Goal: Find specific page/section: Find specific page/section

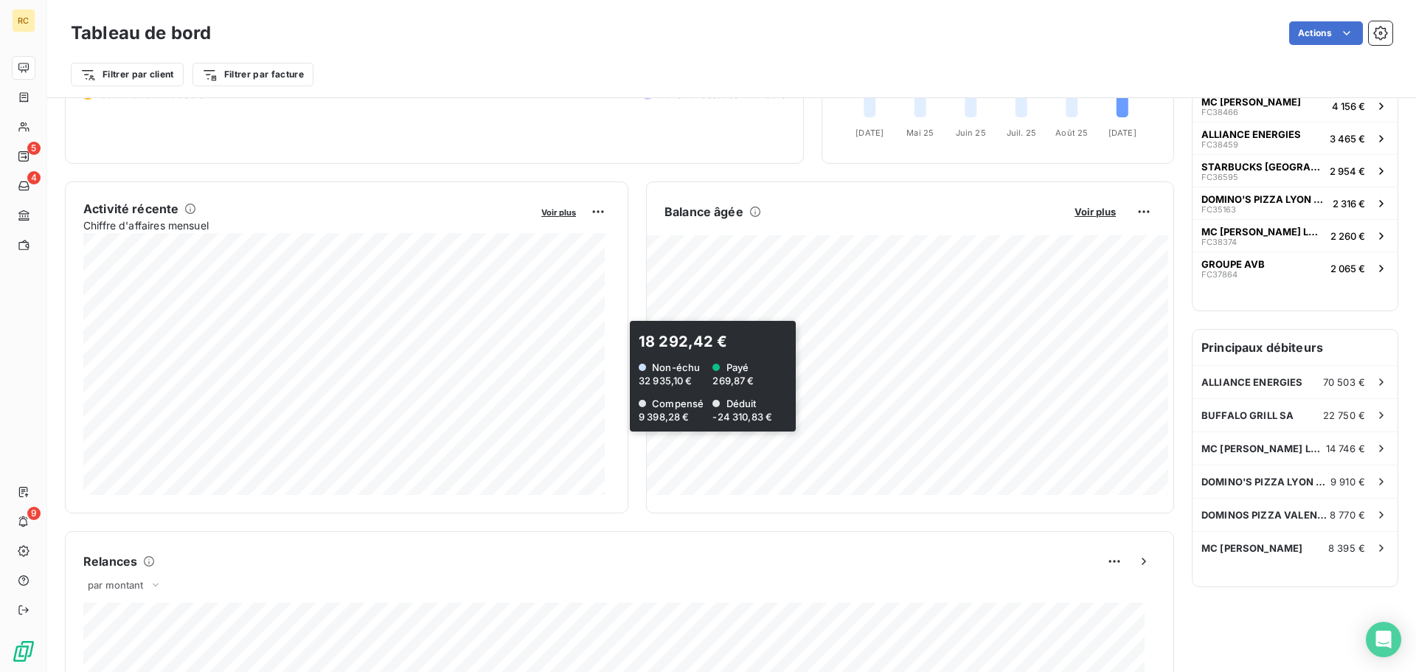
scroll to position [222, 0]
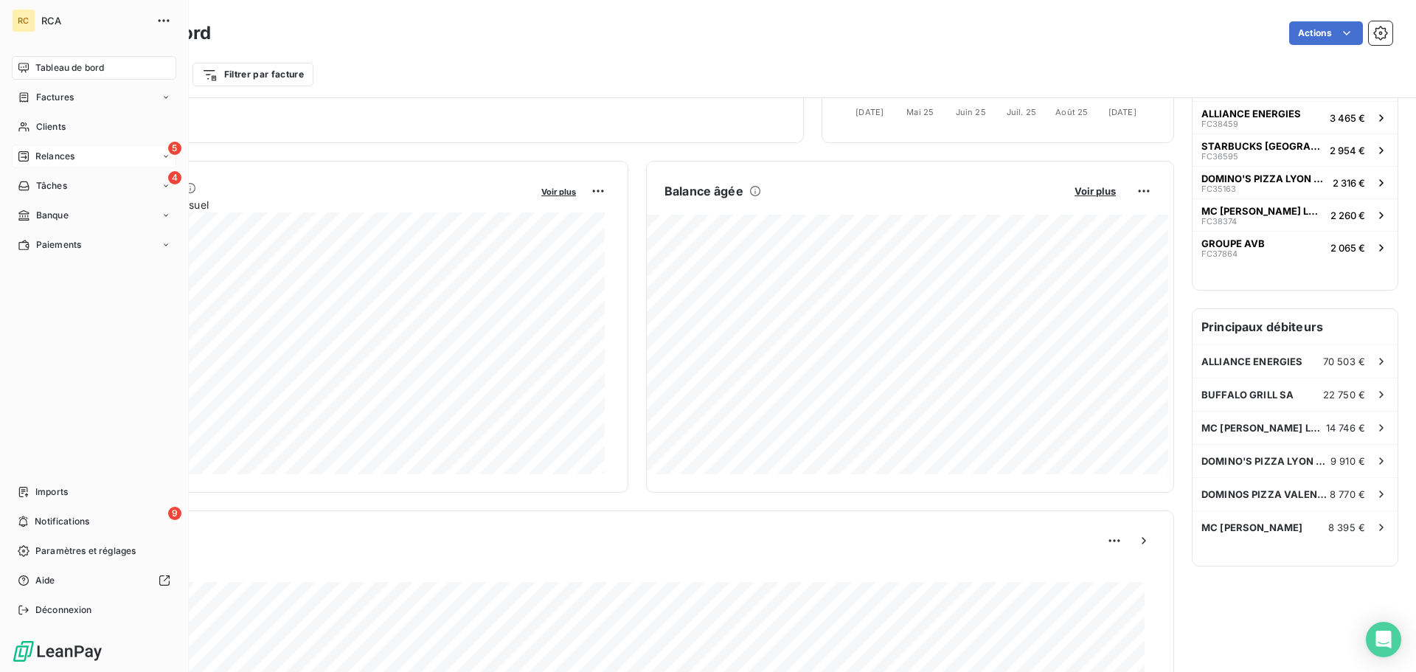
click at [83, 157] on div "5 Relances" at bounding box center [94, 157] width 164 height 24
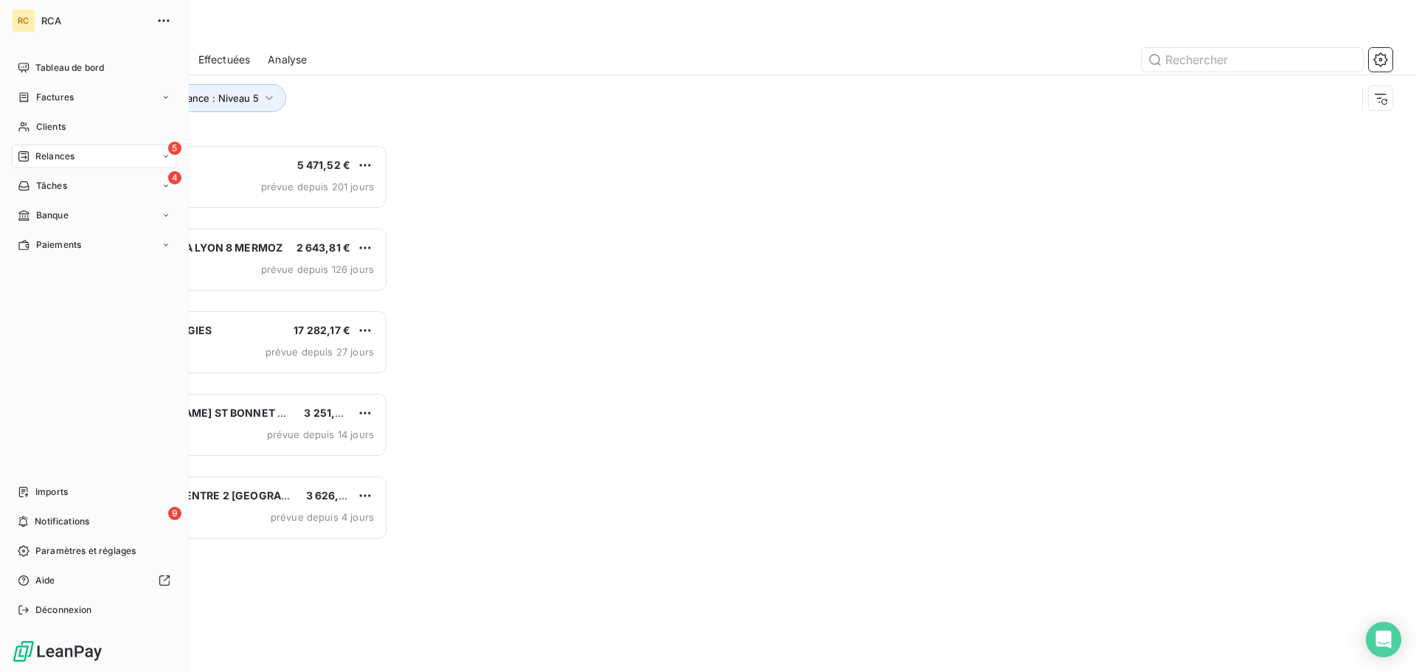
scroll to position [516, 306]
click at [47, 160] on span "Relances" at bounding box center [54, 156] width 39 height 13
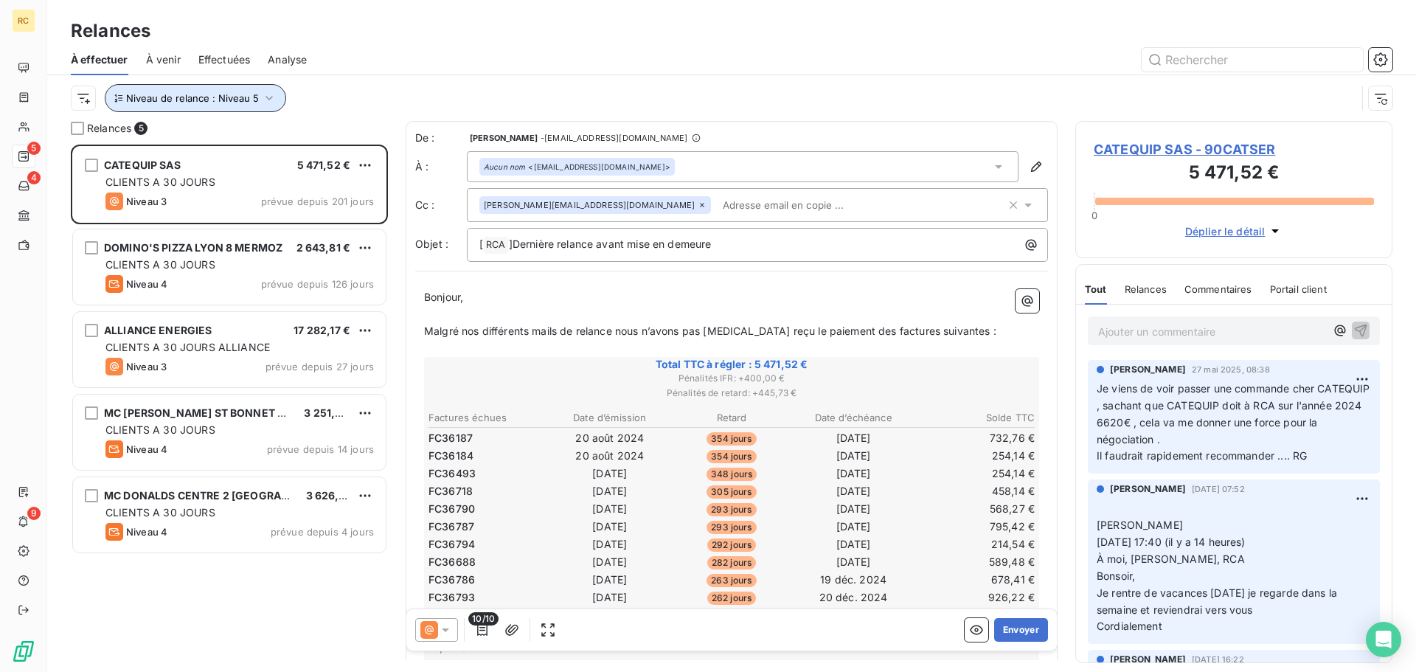
click at [232, 90] on button "Niveau de relance : Niveau 5" at bounding box center [195, 98] width 181 height 28
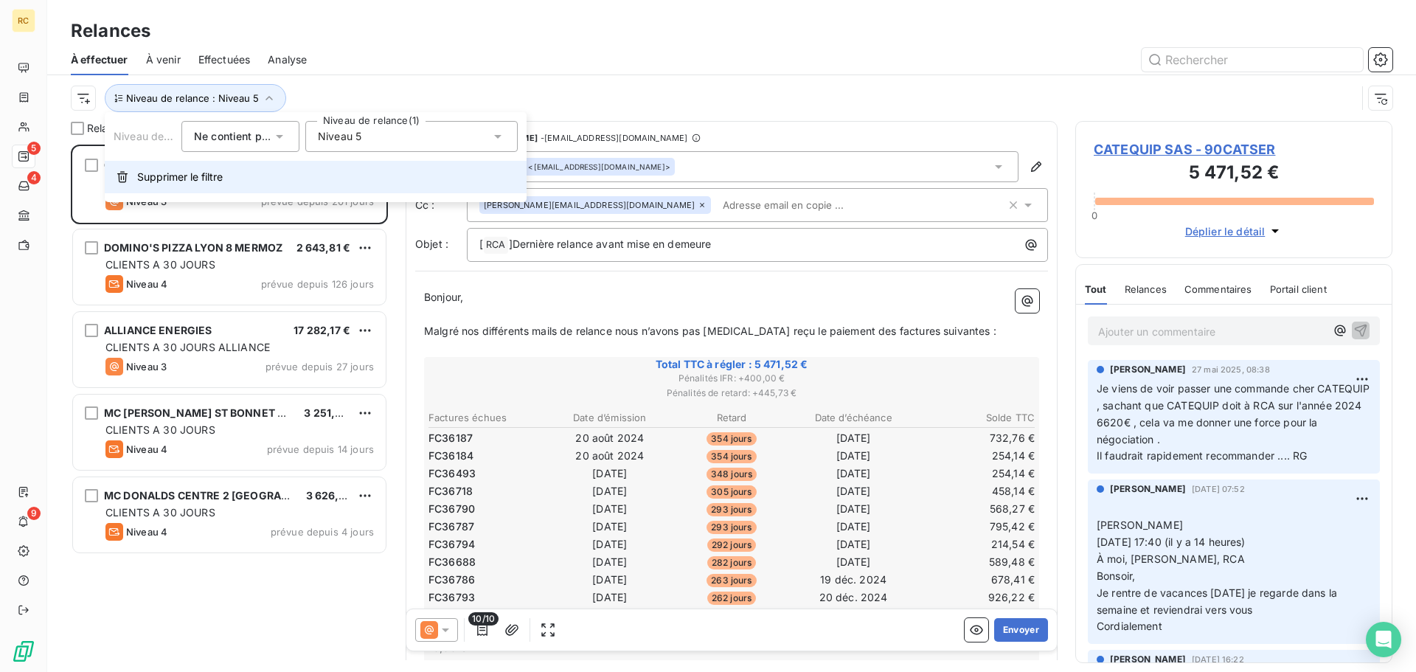
click at [250, 181] on button "Supprimer le filtre" at bounding box center [316, 177] width 422 height 32
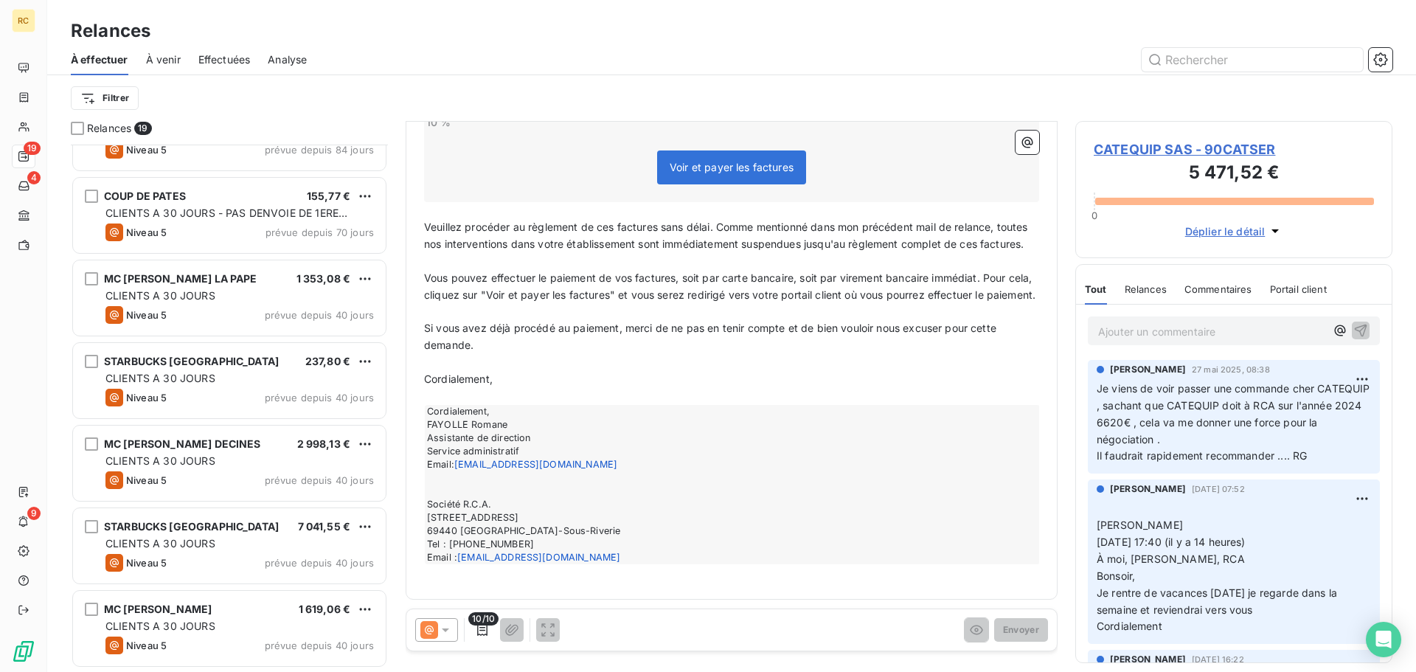
scroll to position [600, 0]
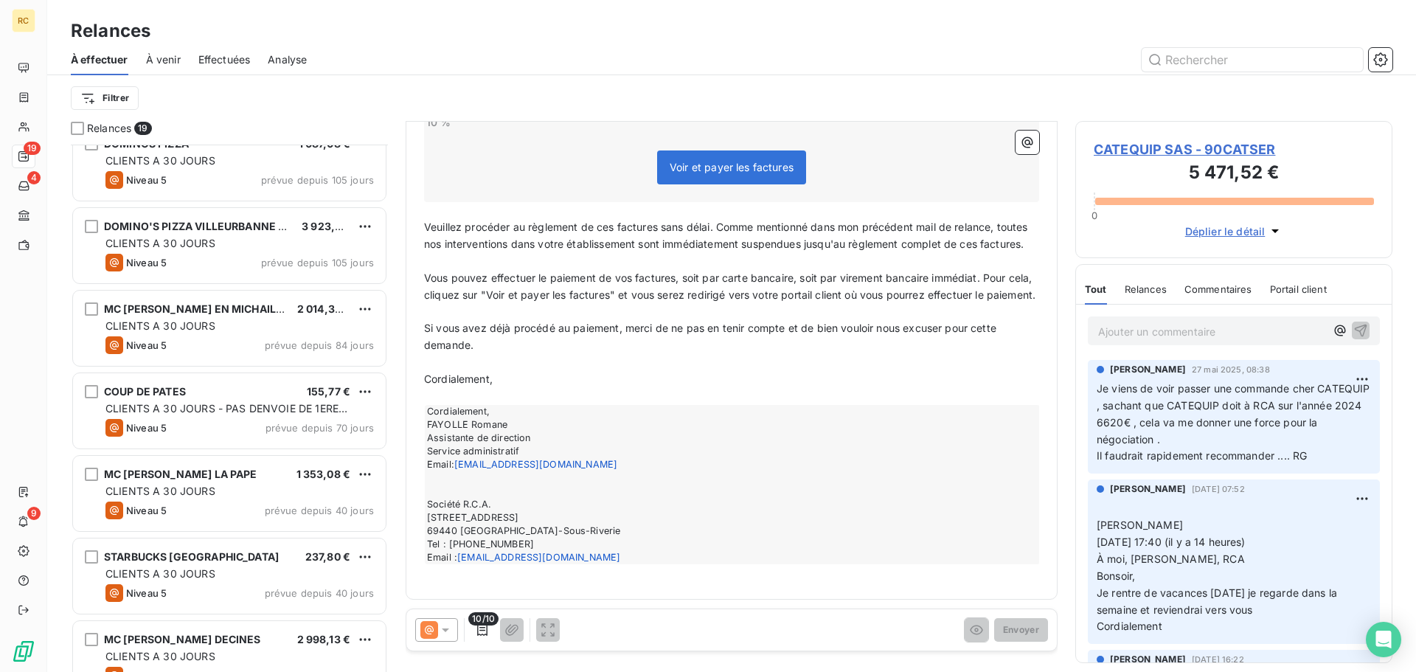
click at [206, 112] on div "Filtrer" at bounding box center [731, 98] width 1321 height 46
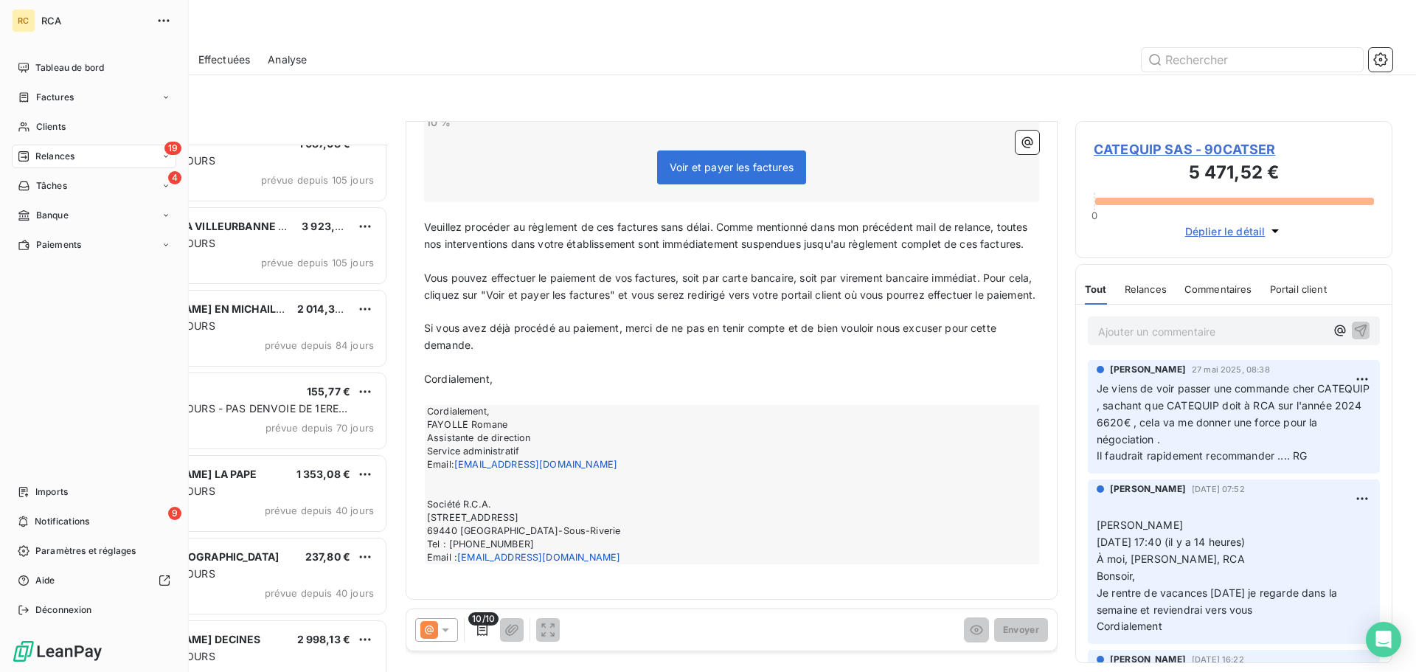
click at [30, 19] on div "RC" at bounding box center [24, 21] width 24 height 24
drag, startPoint x: 9, startPoint y: 3, endPoint x: 27, endPoint y: 1, distance: 18.5
click at [9, 2] on div "RC RCA Tableau de bord Factures Clients 19 Relances 4 Tâches Banque Paiements I…" at bounding box center [94, 336] width 189 height 672
click at [52, 15] on span "RCA" at bounding box center [94, 21] width 106 height 12
click at [55, 62] on span "Tableau de bord" at bounding box center [69, 67] width 69 height 13
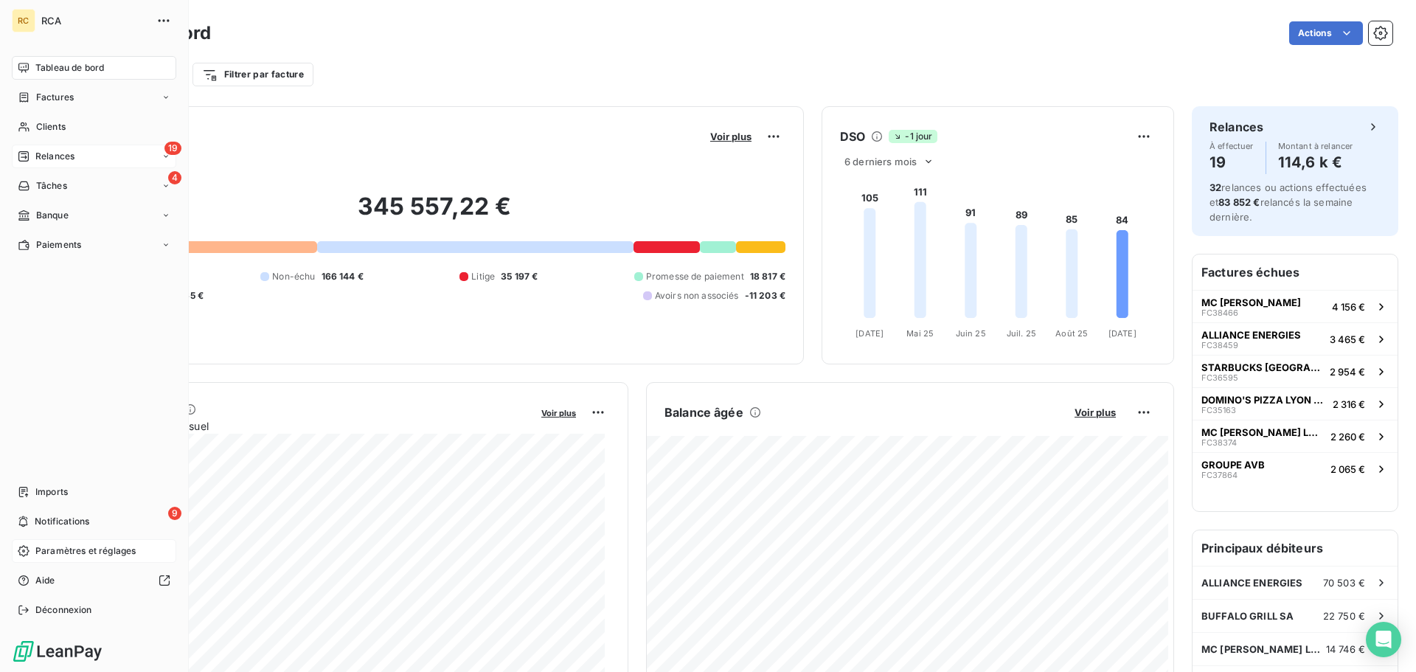
click at [95, 547] on span "Paramètres et réglages" at bounding box center [85, 550] width 100 height 13
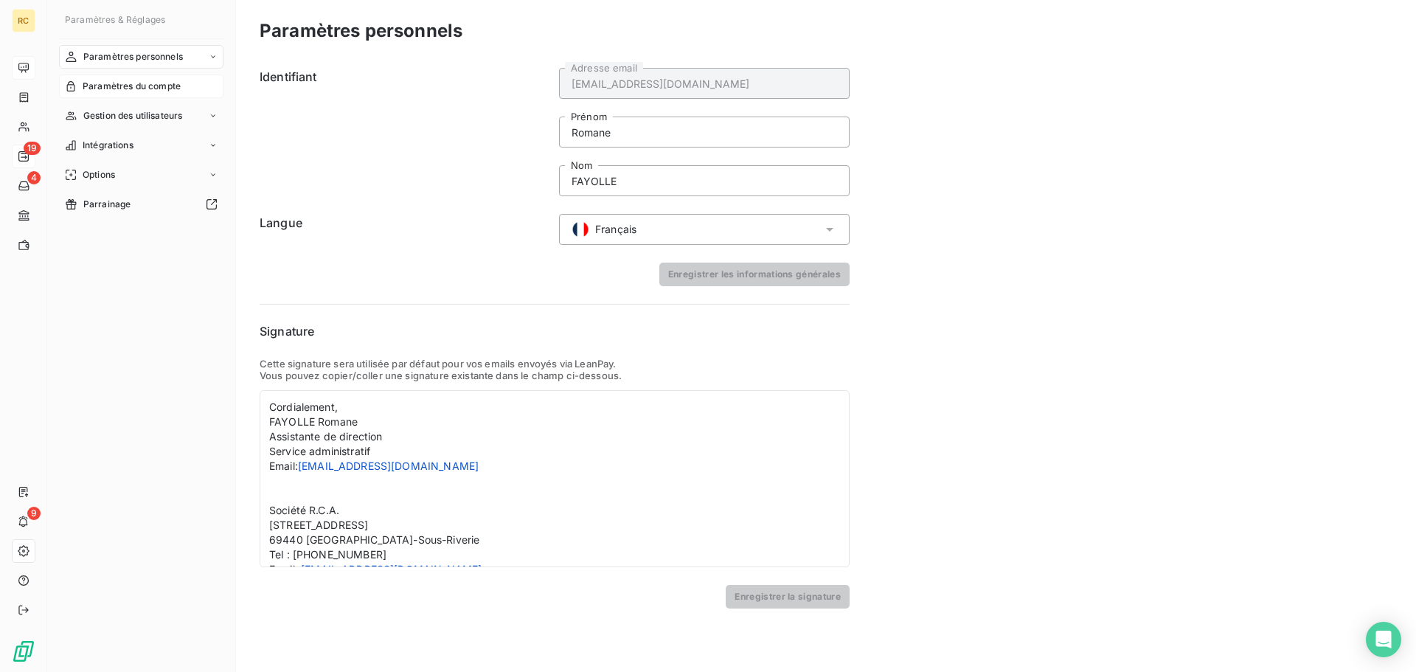
click at [155, 88] on span "Paramètres du compte" at bounding box center [132, 86] width 98 height 13
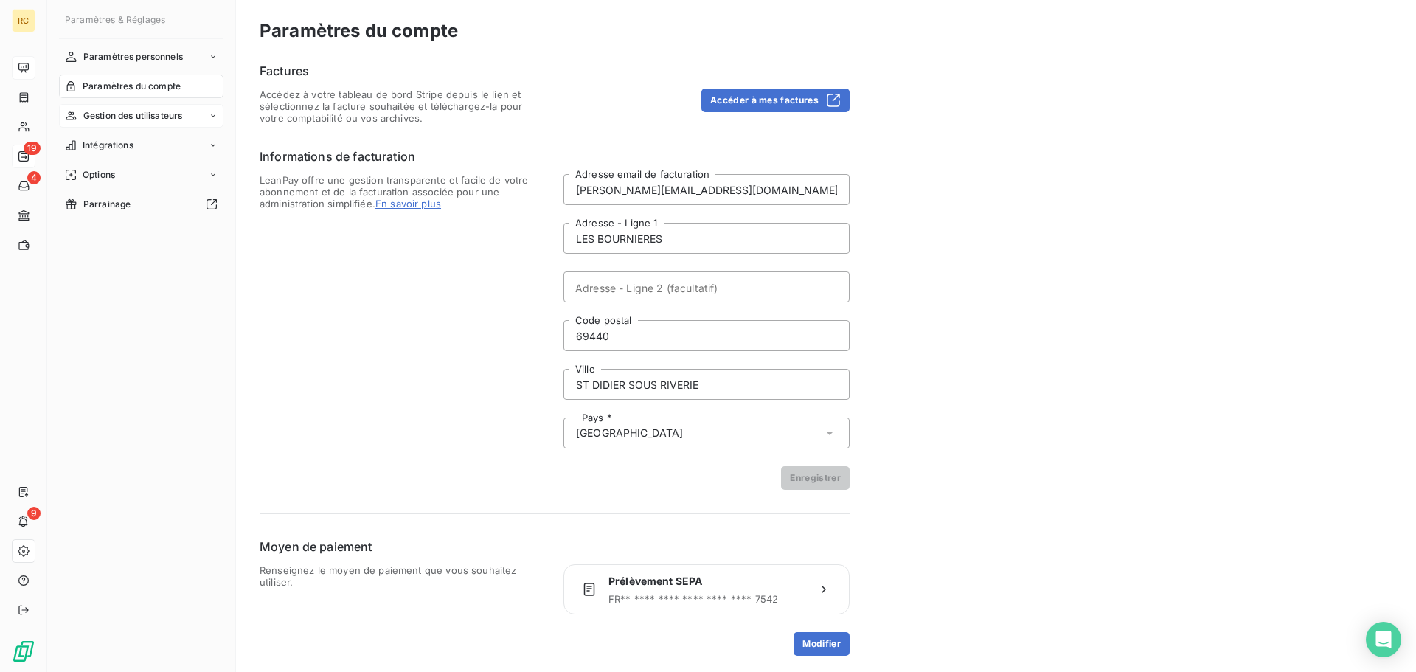
click at [159, 121] on span "Gestion des utilisateurs" at bounding box center [133, 115] width 100 height 13
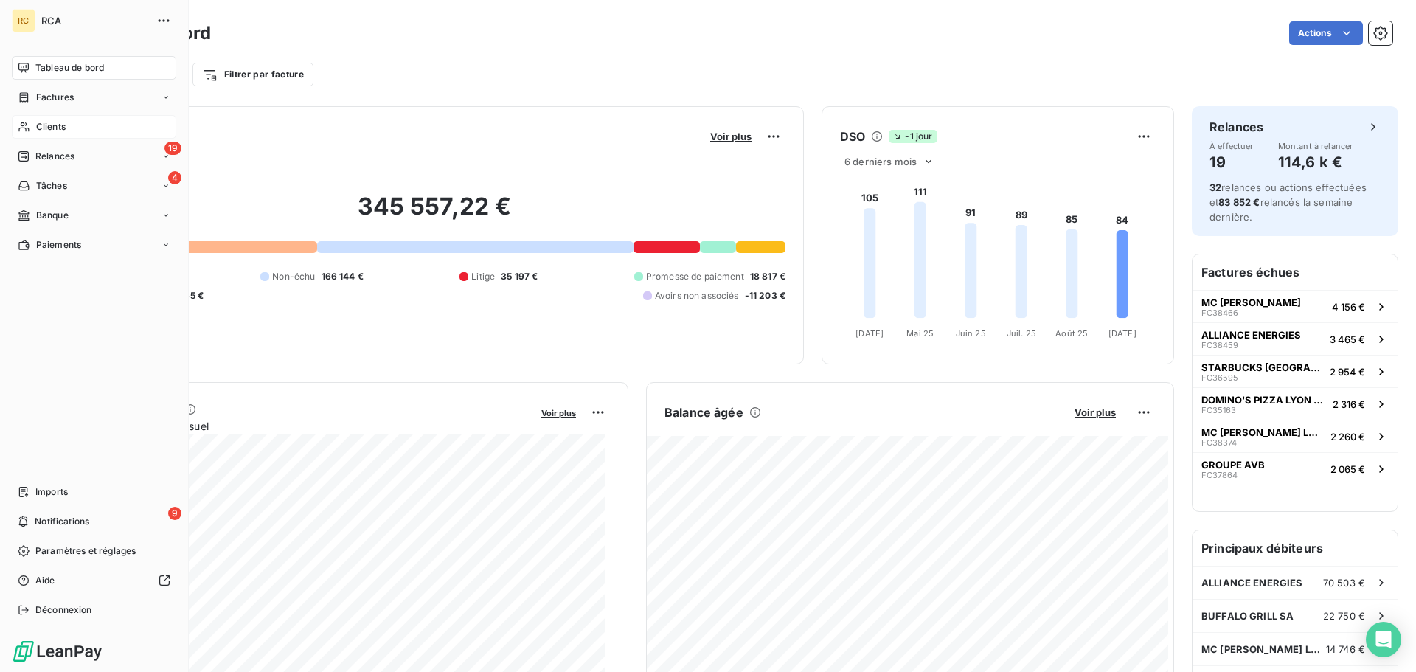
click at [24, 127] on icon at bounding box center [24, 127] width 13 height 12
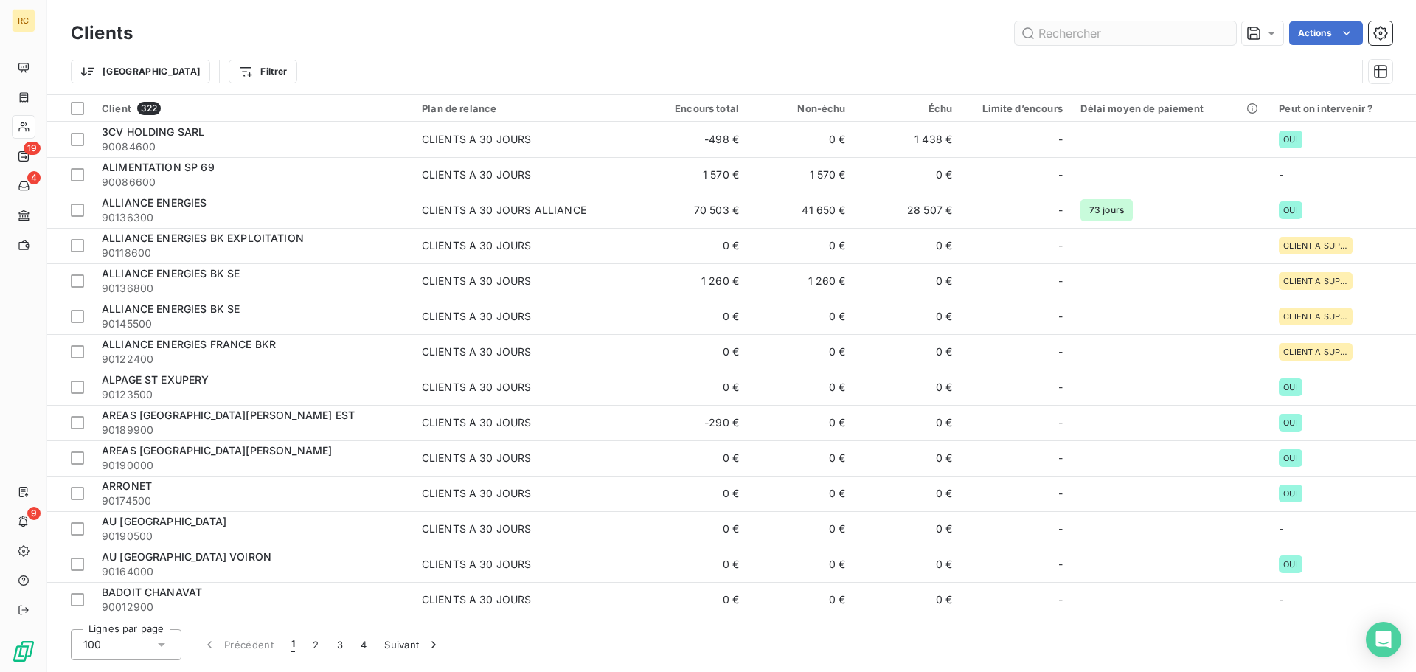
drag, startPoint x: 1054, startPoint y: 35, endPoint x: 1057, endPoint y: 4, distance: 31.1
click at [1052, 30] on input "text" at bounding box center [1125, 33] width 221 height 24
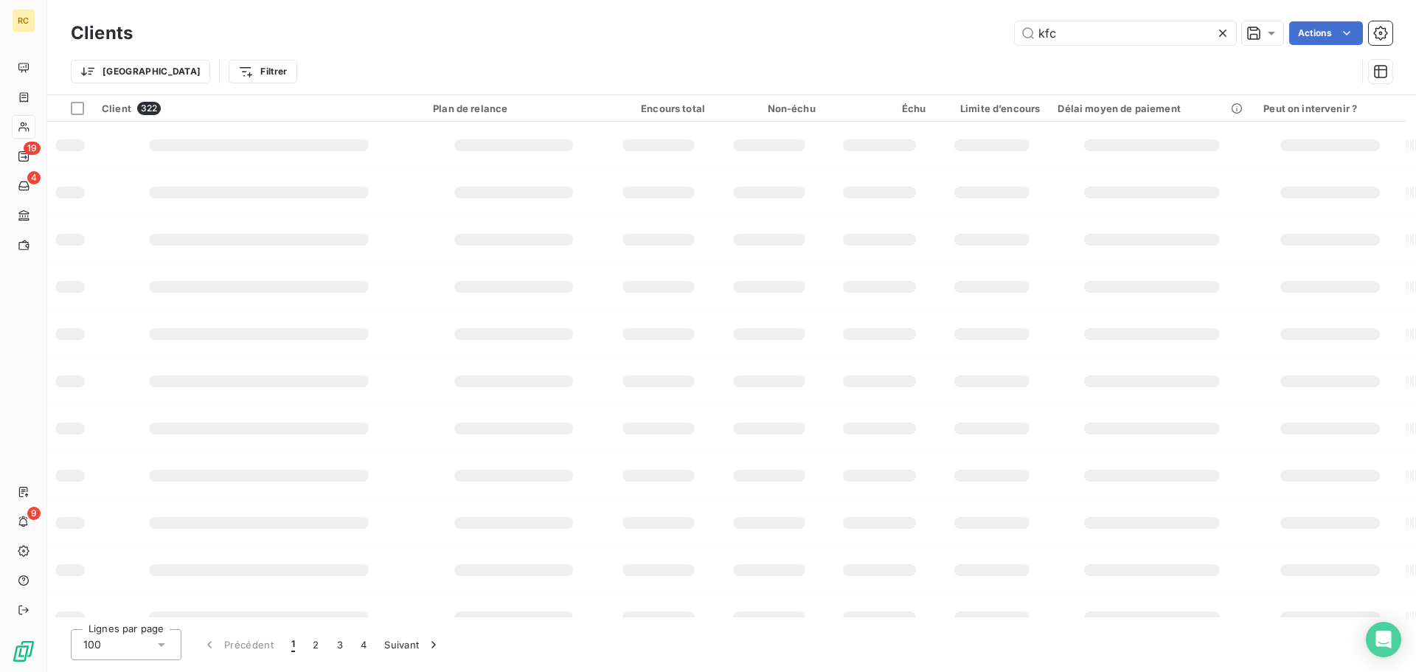
type input "kfc"
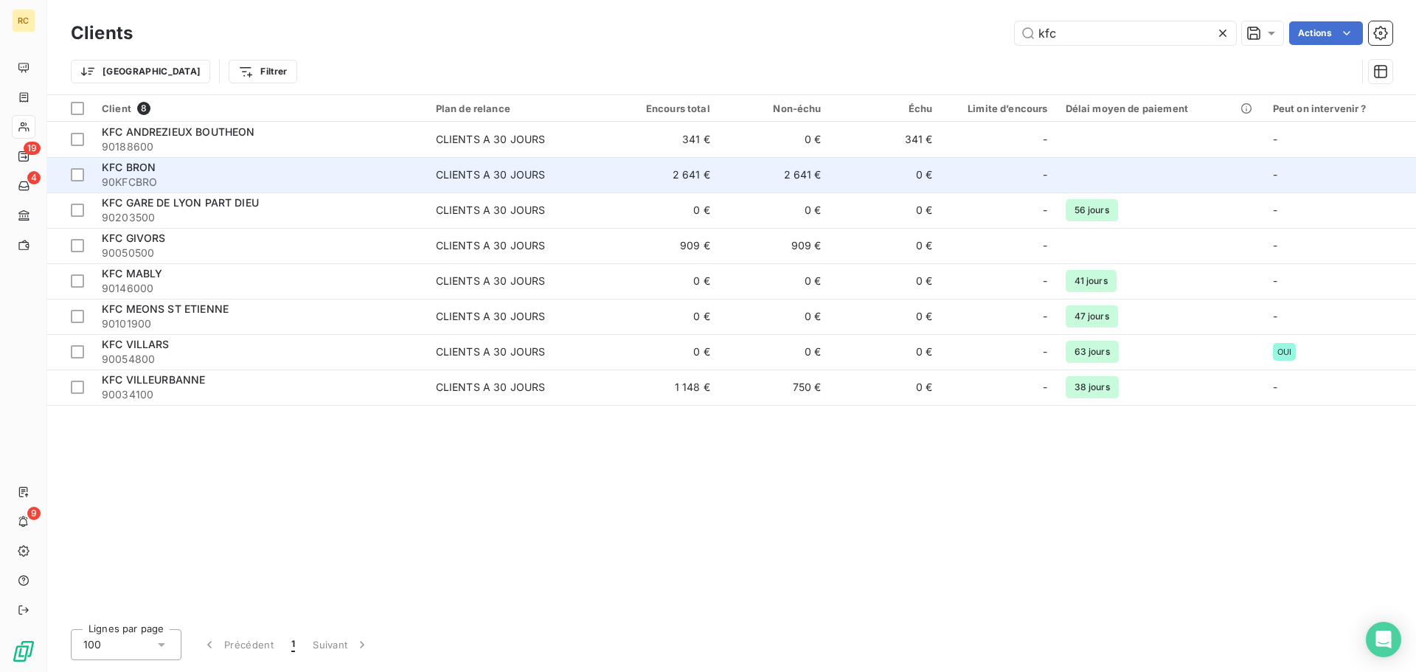
click at [206, 175] on span "90KFCBRO" at bounding box center [260, 182] width 316 height 15
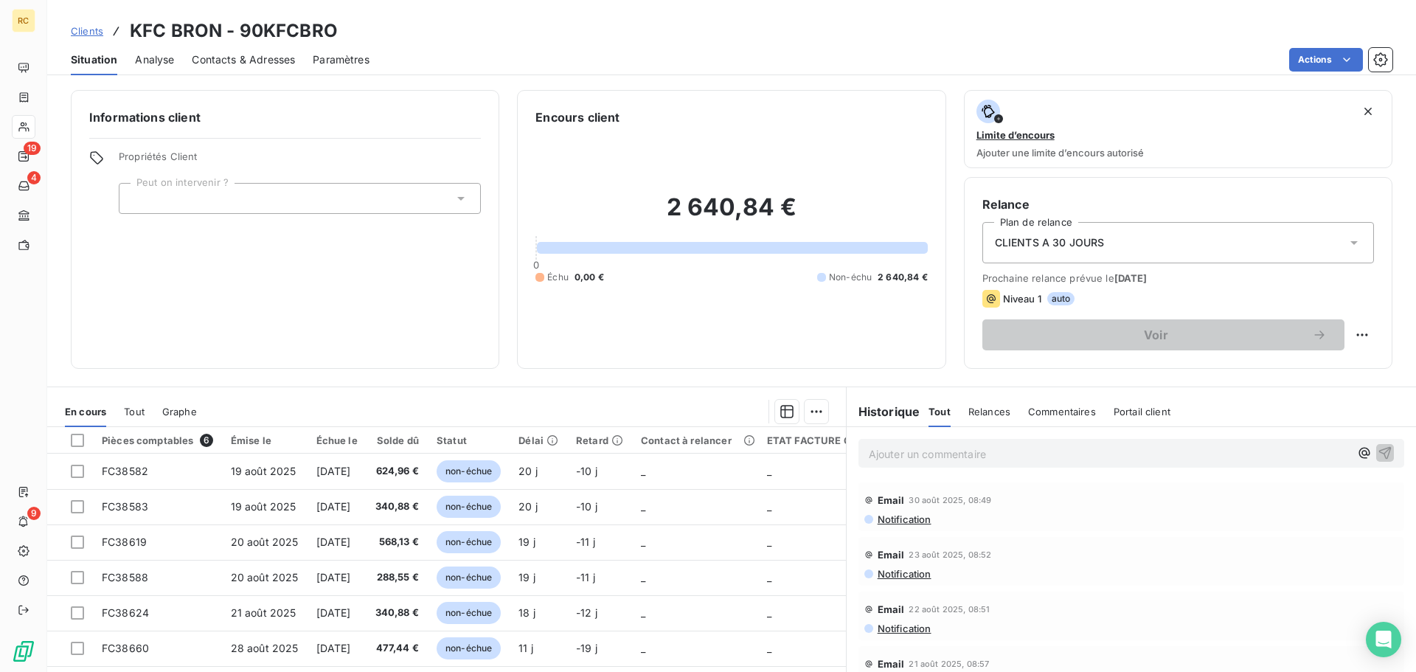
click at [246, 57] on span "Contacts & Adresses" at bounding box center [243, 59] width 103 height 15
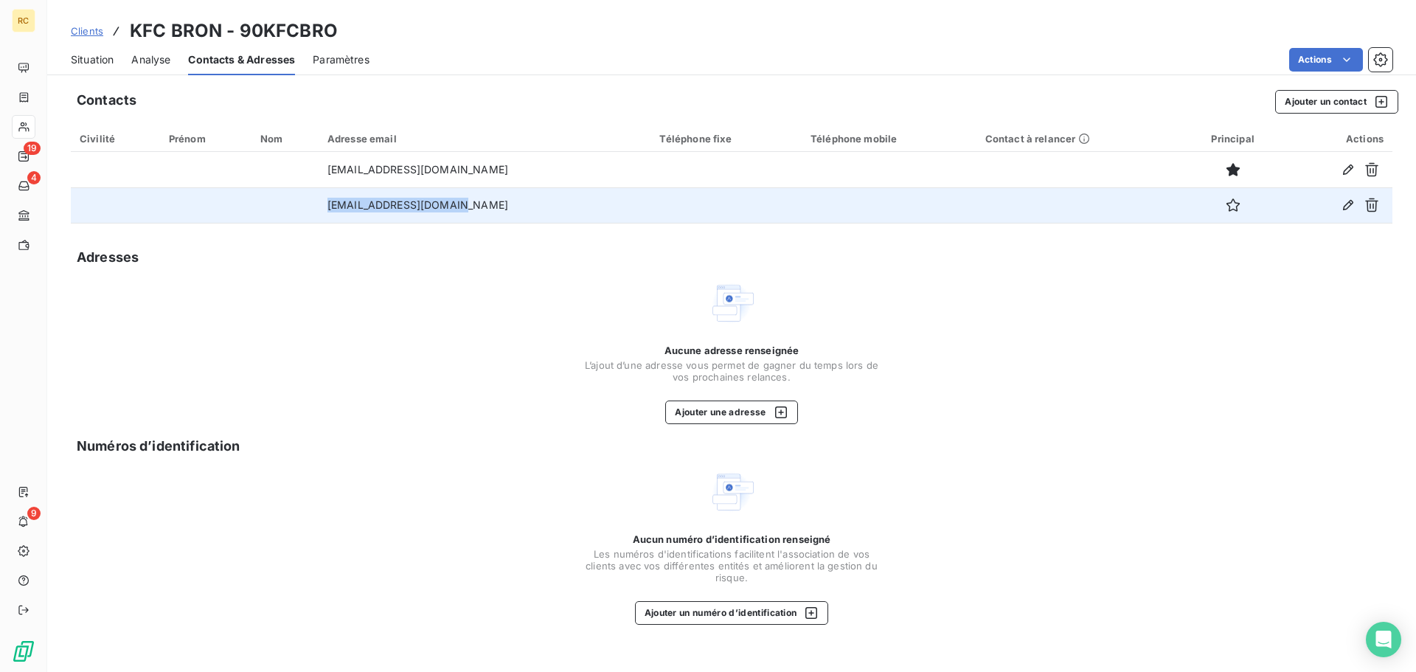
drag, startPoint x: 498, startPoint y: 201, endPoint x: 336, endPoint y: 209, distance: 161.7
click at [336, 209] on td "comptafood69@gmail.com" at bounding box center [485, 204] width 333 height 35
click at [1231, 206] on button "button" at bounding box center [1233, 205] width 24 height 24
click at [852, 303] on div "Aucune adresse renseignée L’ajout d’une adresse vous permet de gagner du temps …" at bounding box center [731, 351] width 295 height 145
drag, startPoint x: 1117, startPoint y: 223, endPoint x: 333, endPoint y: 209, distance: 784.7
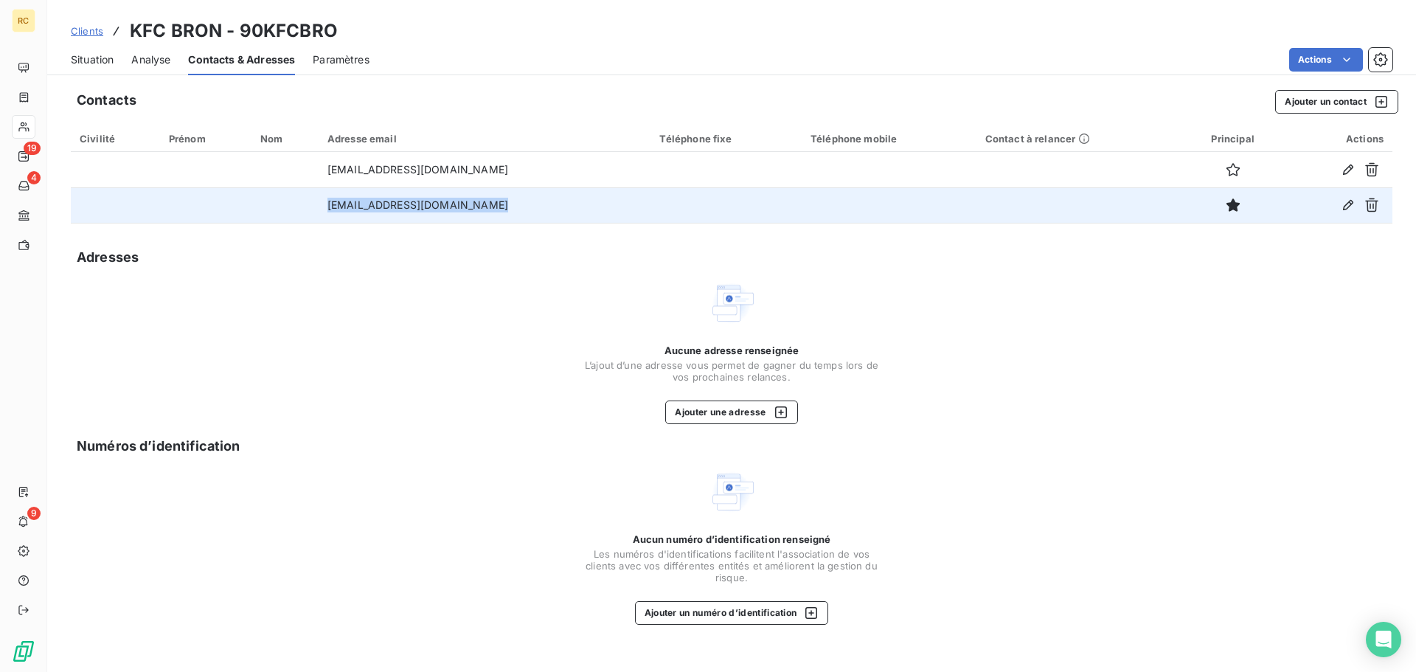
click at [333, 209] on table "Civilité Prénom Nom Adresse email Téléphone fixe Téléphone mobile Contact à rel…" at bounding box center [731, 174] width 1321 height 98
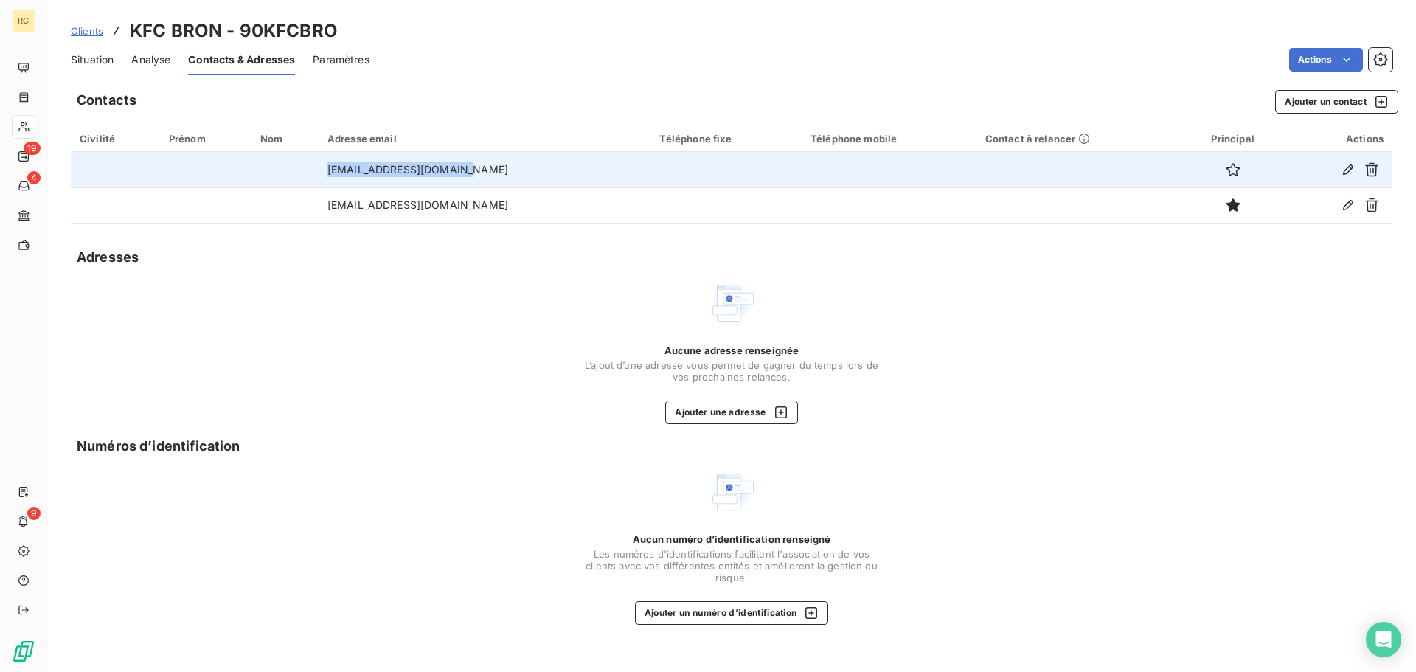
drag, startPoint x: 509, startPoint y: 174, endPoint x: 337, endPoint y: 178, distance: 171.8
click at [337, 178] on td "cds.averlaque@gmail.com" at bounding box center [485, 169] width 333 height 35
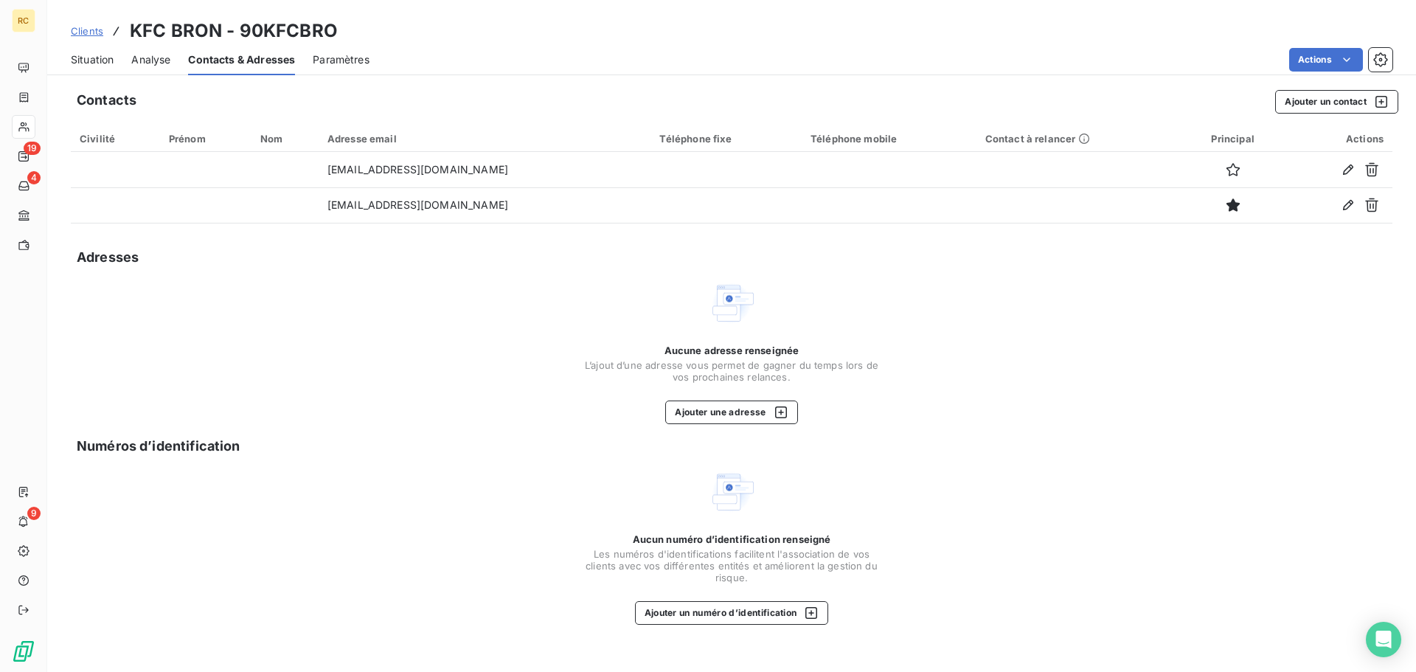
click at [321, 254] on div "Adresses" at bounding box center [731, 257] width 1321 height 21
click at [96, 37] on link "Clients" at bounding box center [87, 31] width 32 height 15
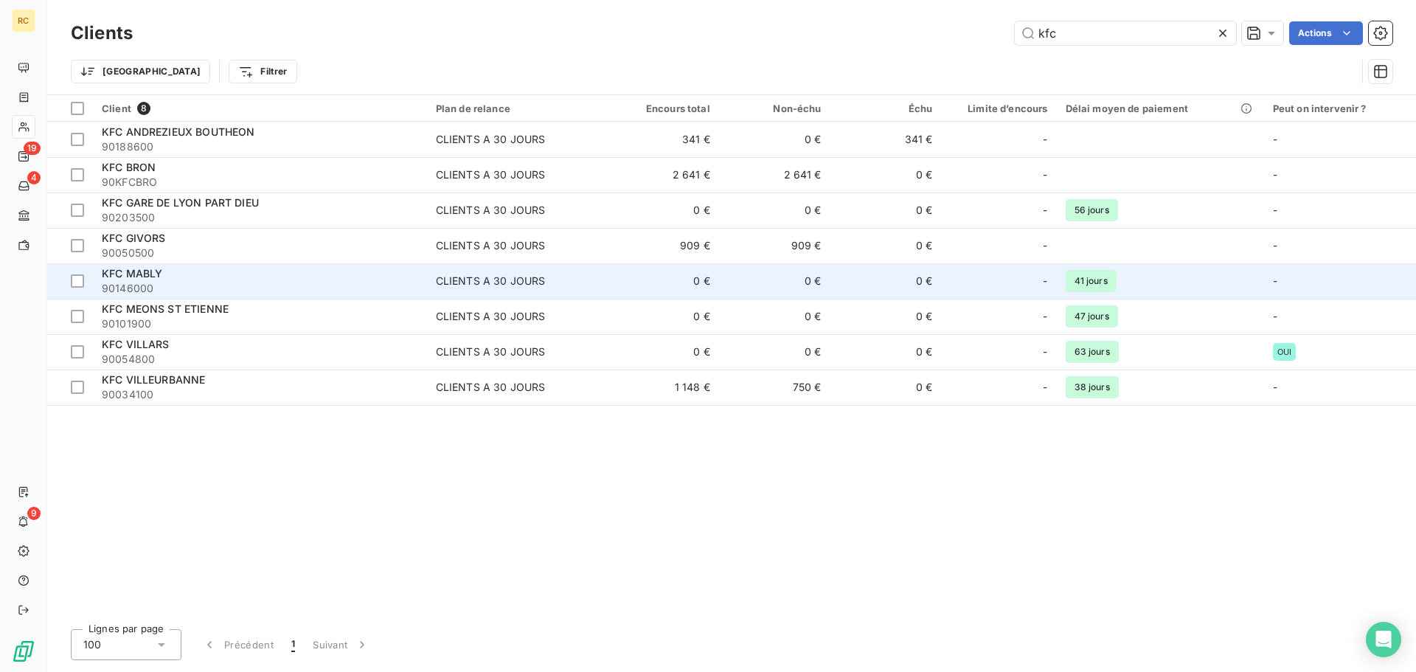
click at [229, 276] on div "KFC MABLY" at bounding box center [260, 273] width 316 height 15
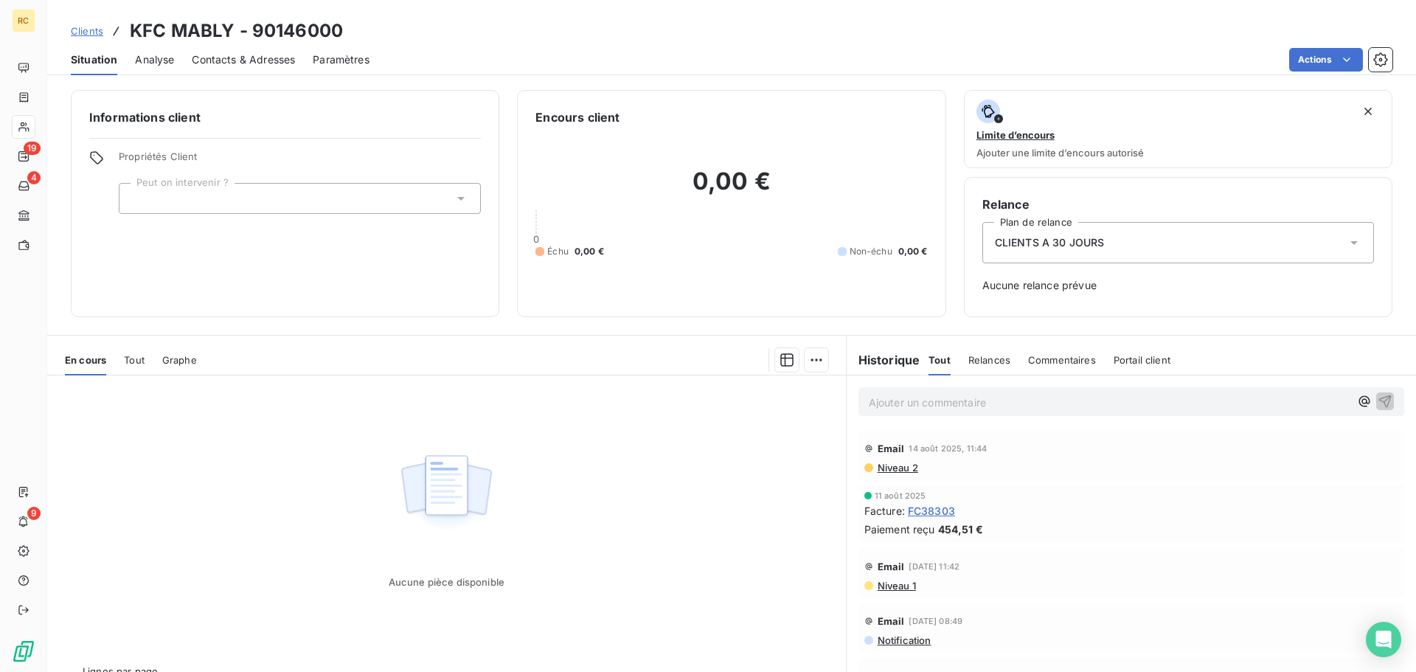
click at [234, 46] on div "Contacts & Adresses" at bounding box center [243, 59] width 103 height 31
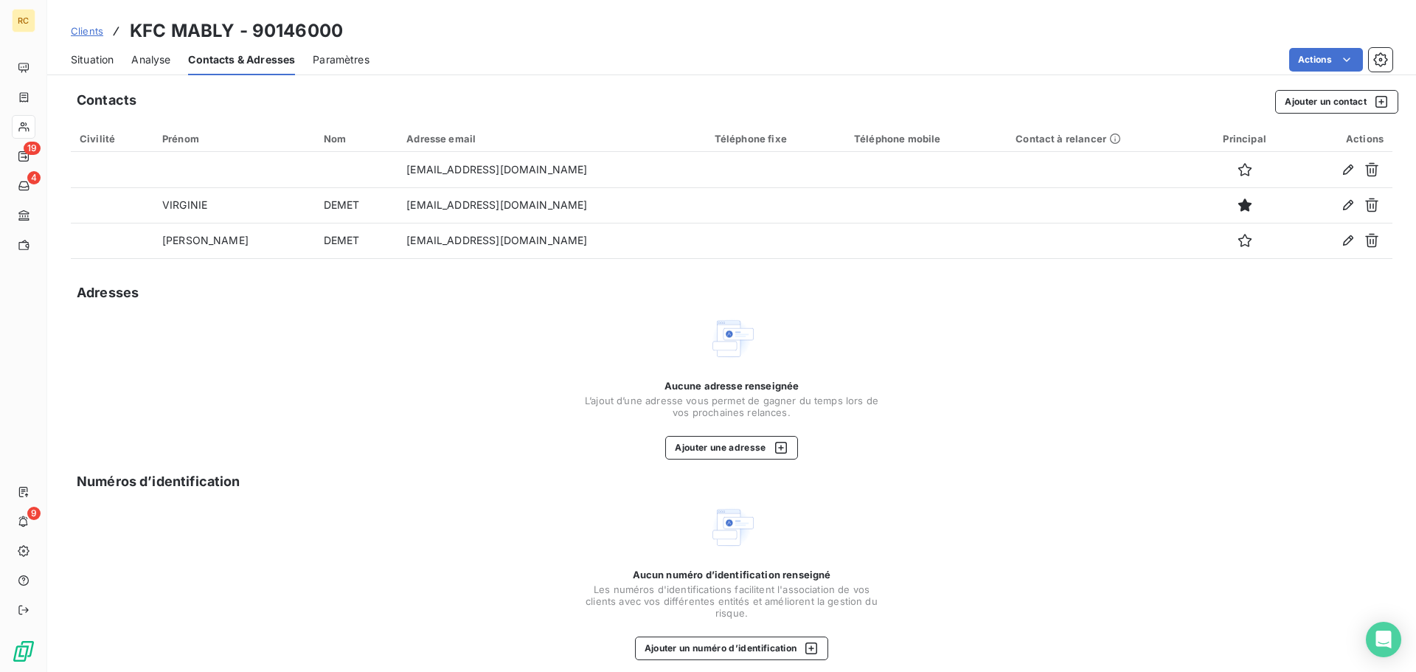
drag, startPoint x: 97, startPoint y: 57, endPoint x: 91, endPoint y: 70, distance: 14.2
click at [97, 57] on span "Situation" at bounding box center [92, 59] width 43 height 15
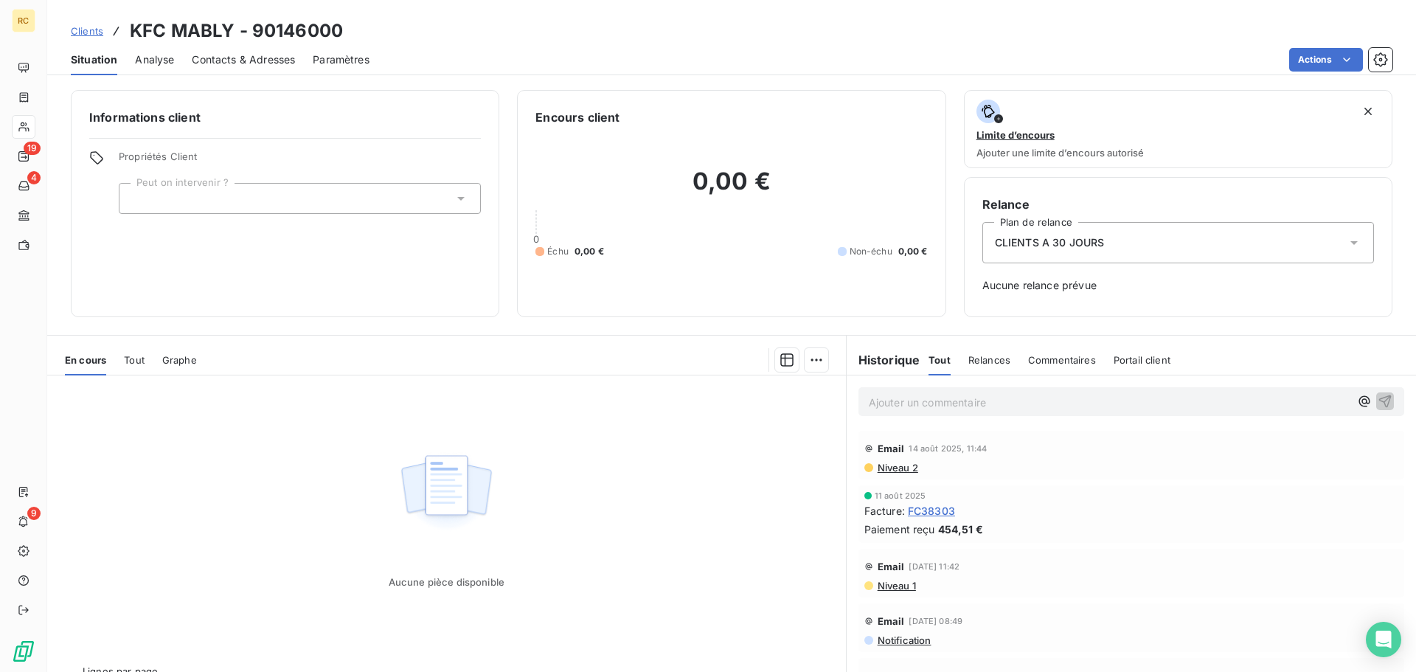
click at [159, 58] on span "Analyse" at bounding box center [154, 59] width 39 height 15
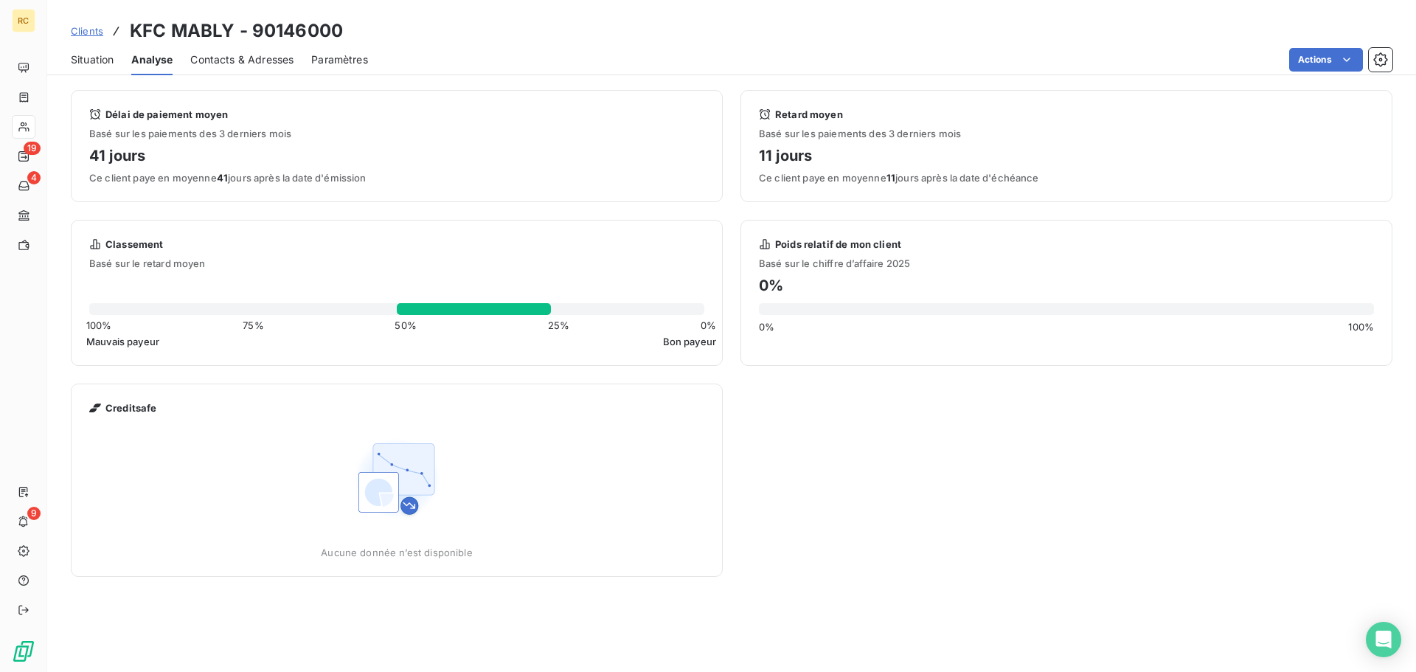
click at [86, 28] on span "Clients" at bounding box center [87, 31] width 32 height 12
